Goal: Find contact information: Obtain details needed to contact an individual or organization

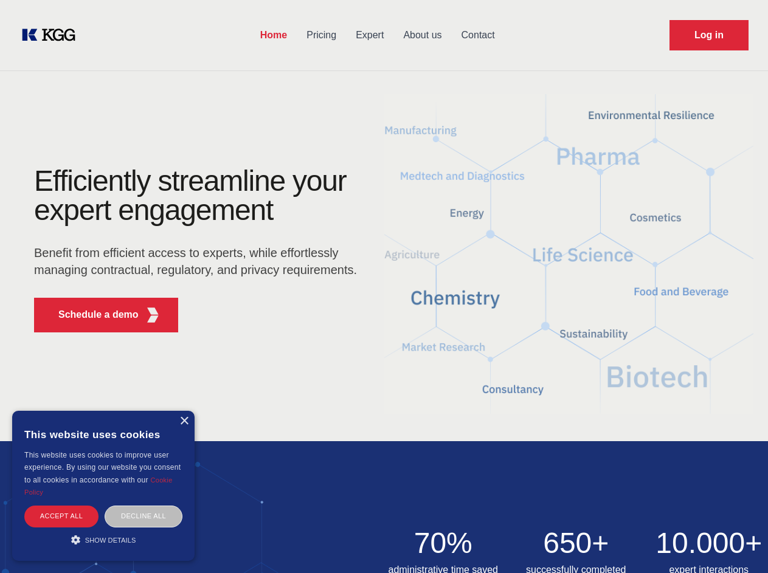
click at [384, 286] on div "Efficiently streamline your expert engagement Benefit from efficient access to …" at bounding box center [200, 255] width 370 height 176
click at [91, 315] on p "Schedule a demo" at bounding box center [98, 315] width 80 height 15
click at [184, 421] on div "× This website uses cookies This website uses cookies to improve user experienc…" at bounding box center [103, 486] width 182 height 150
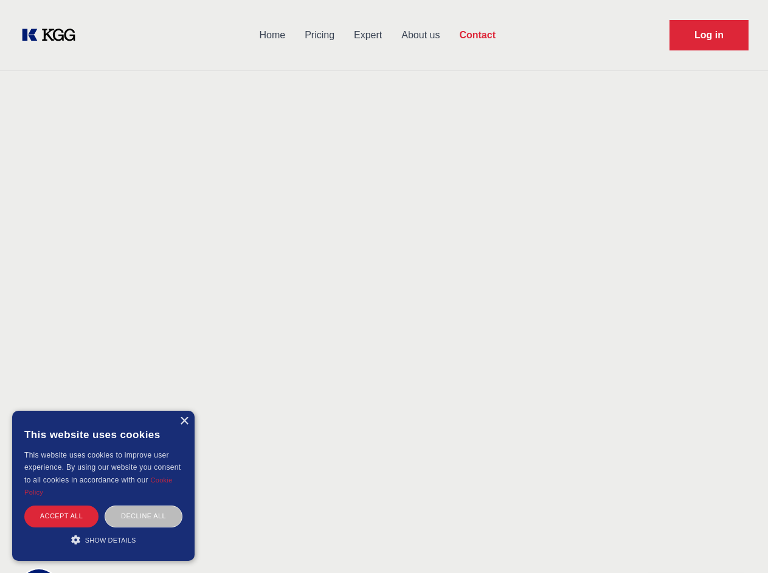
click at [61, 516] on div "Accept all" at bounding box center [61, 516] width 74 height 21
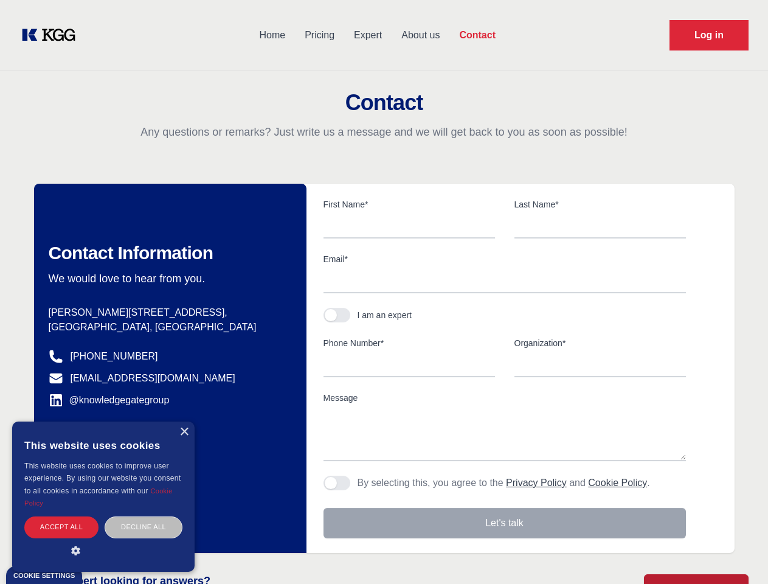
click at [144, 516] on div "Decline all" at bounding box center [144, 526] width 78 height 21
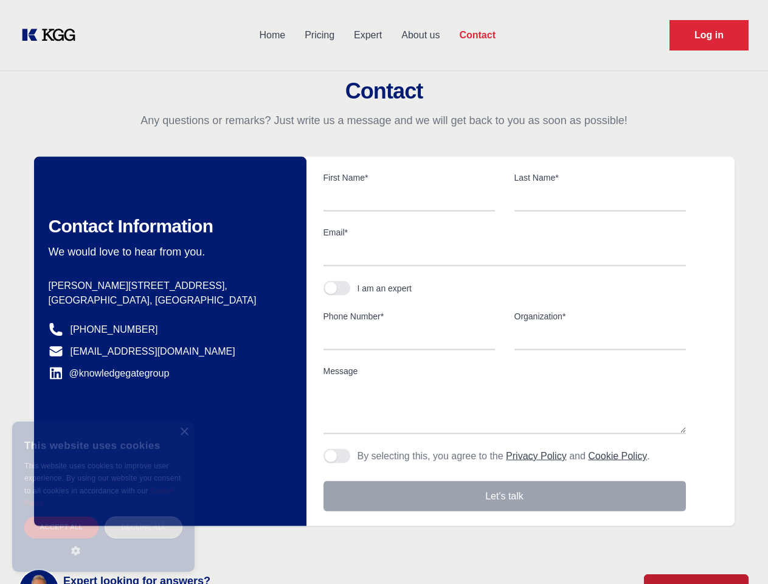
click at [103, 540] on main "Contact Any questions or remarks? Just write us a message and we will get back …" at bounding box center [384, 316] width 768 height 633
